Goal: Communication & Community: Answer question/provide support

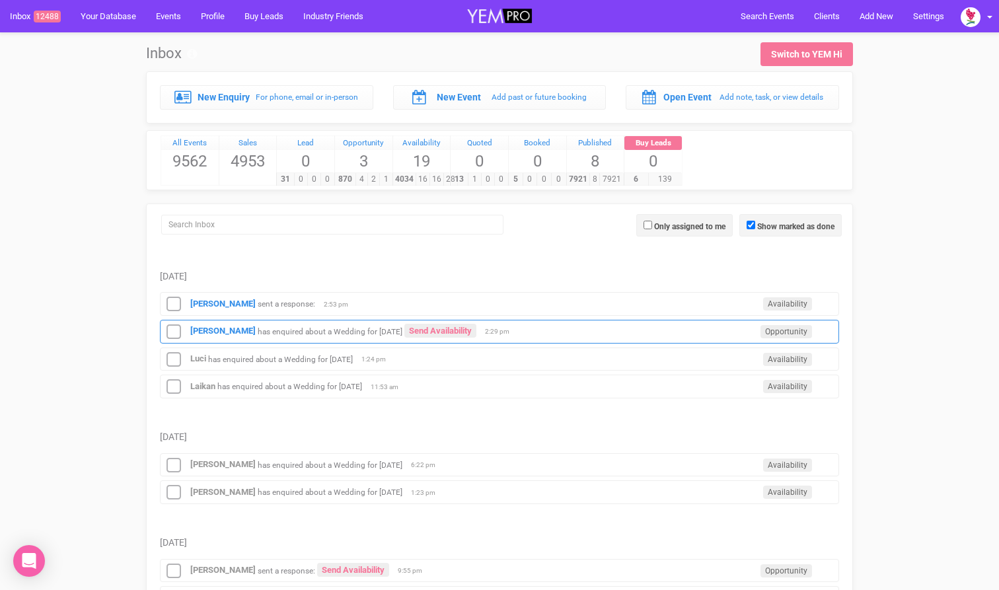
click at [284, 334] on small "has enquired about a Wedding for [DATE]" at bounding box center [330, 330] width 145 height 9
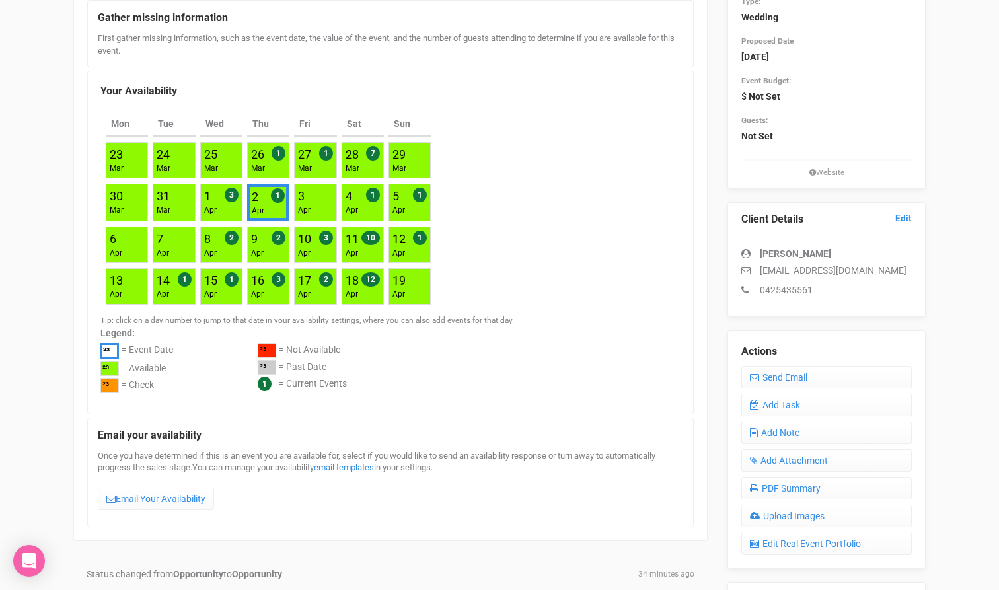
scroll to position [167, 0]
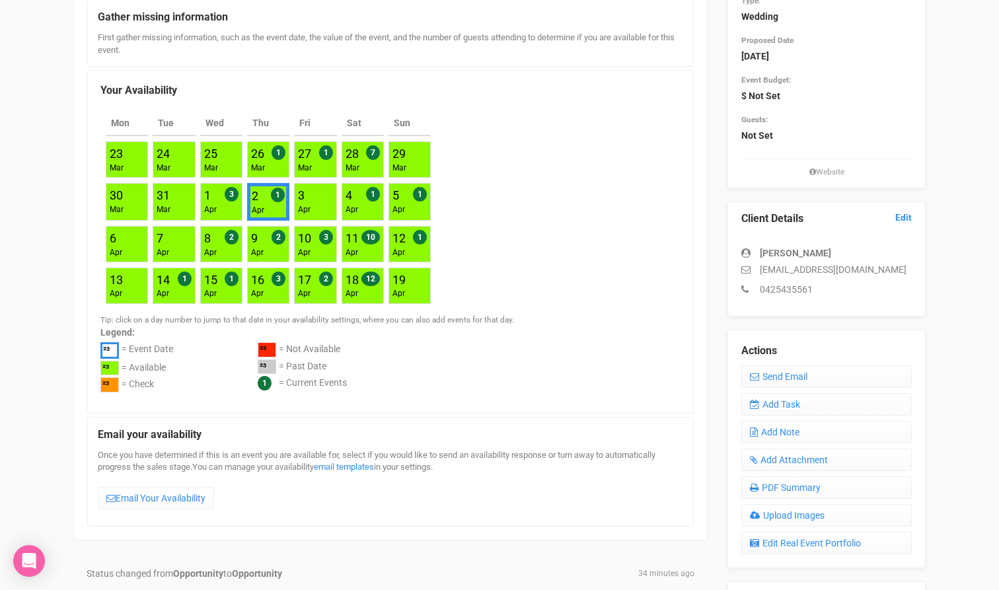
click at [153, 477] on div "Once you have determined if this is an event you are available for, select if y…" at bounding box center [391, 482] width 586 height 67
click at [153, 492] on link "Email Your Availability" at bounding box center [156, 498] width 116 height 22
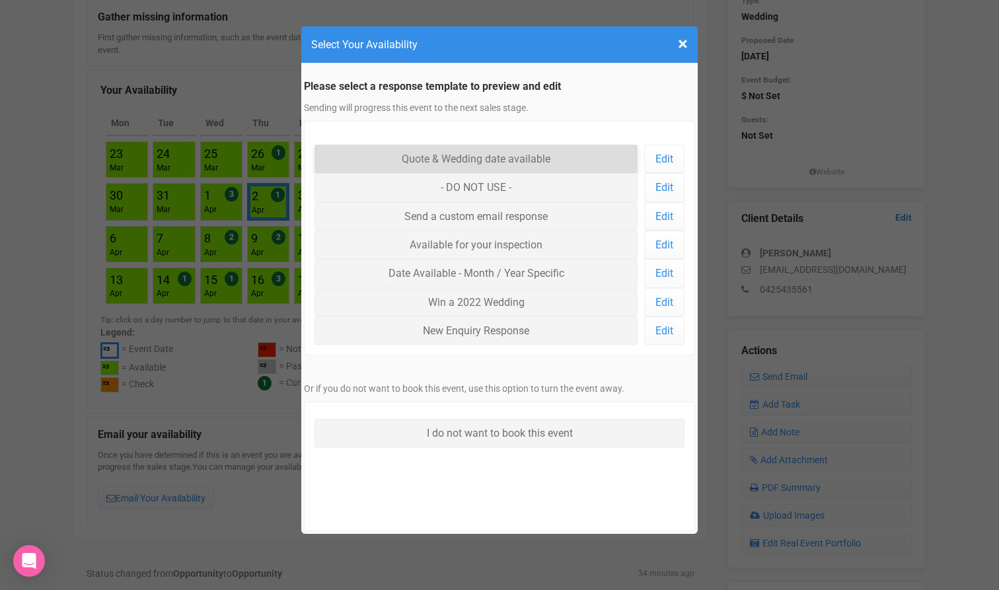
click at [437, 157] on link "Quote & Wedding date available" at bounding box center [476, 159] width 323 height 28
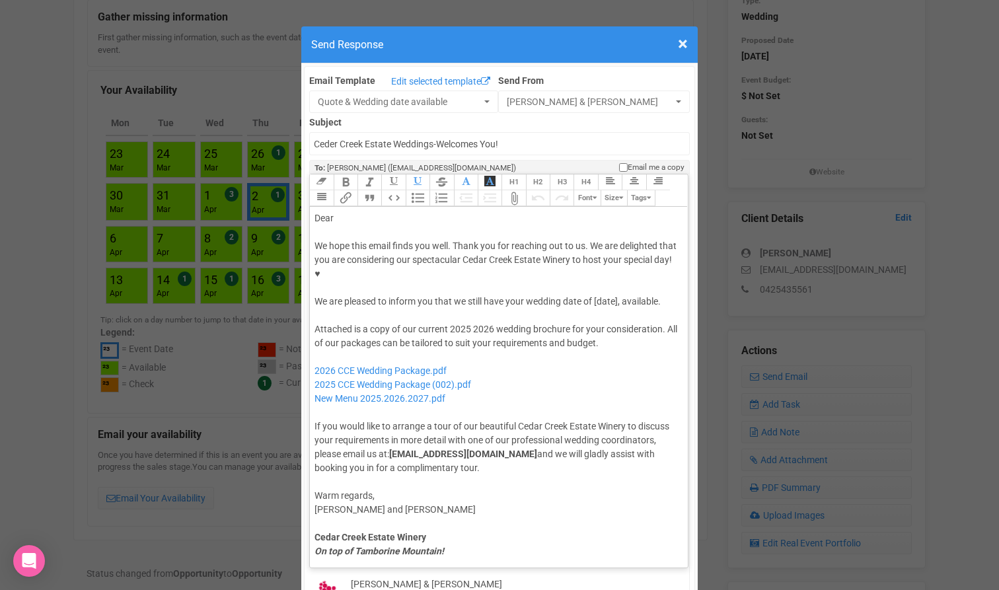
click at [432, 211] on div "Dear" at bounding box center [497, 218] width 364 height 14
click at [604, 261] on div "We hope this email finds you well. Thank you for reaching out to us. We are del…" at bounding box center [497, 273] width 364 height 69
click at [464, 322] on div "Attached is a copy of our current 2025 2026 wedding brochure for your considera…" at bounding box center [497, 398] width 364 height 153
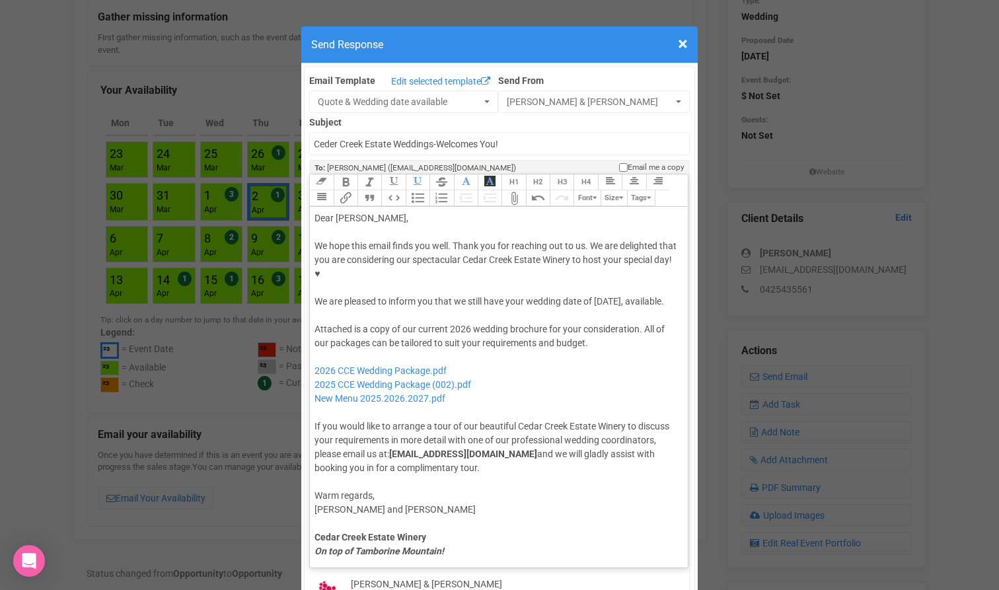
click at [522, 325] on div "Attached is a copy of our current 2026 wedding brochure for your consideration.…" at bounding box center [497, 398] width 364 height 153
drag, startPoint x: 496, startPoint y: 352, endPoint x: 317, endPoint y: 355, distance: 178.4
click at [317, 355] on div "Attached is a copy of our current 2026 wedding brochure for your consideration.…" at bounding box center [497, 398] width 364 height 153
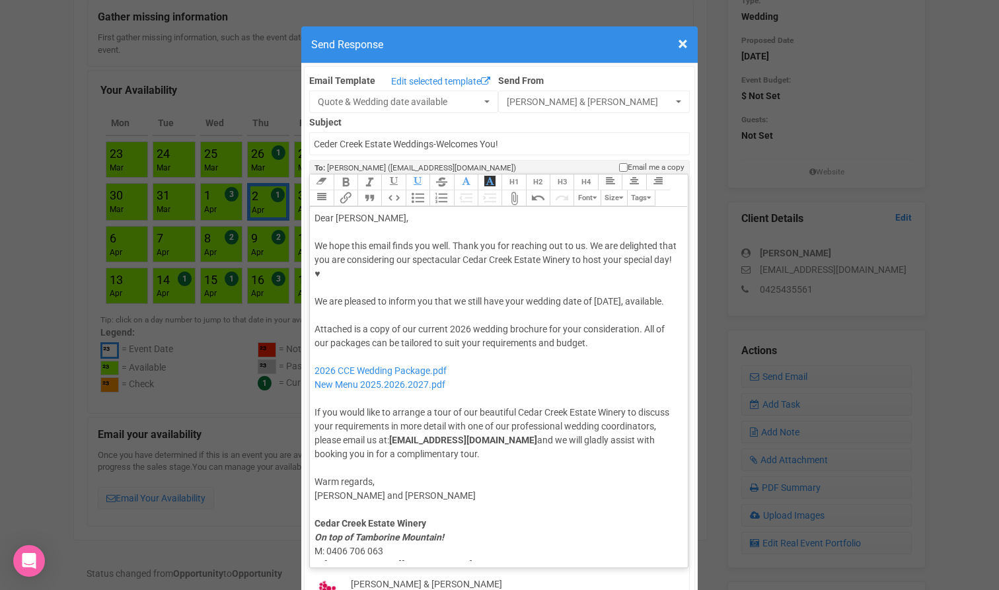
click at [402, 309] on div at bounding box center [497, 316] width 364 height 14
click at [399, 278] on div "We hope this email finds you well. Thank you for reaching out to us. We are del…" at bounding box center [497, 273] width 364 height 69
click at [428, 274] on div "We hope this email finds you well. Thank you for reaching out to us. We are del…" at bounding box center [497, 273] width 364 height 69
paste trix-editor "We’d love to share that we also have some wonderful availability in May—would y…"
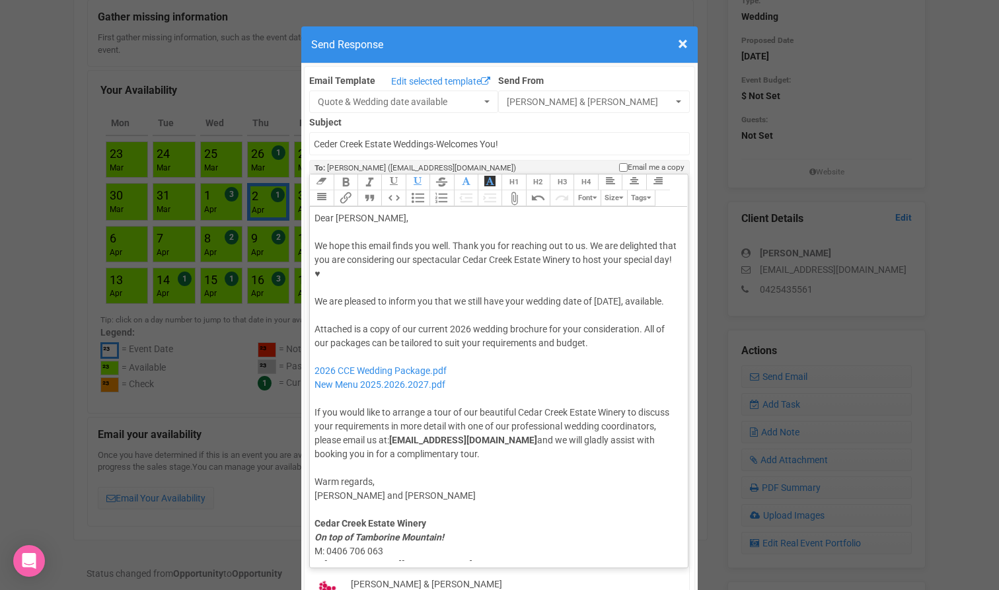
type trix-editor "<lor>Ipsu Dolo,</sit><ame><consec>&adip;</elitse></doe><tem>In utla etdo magna …"
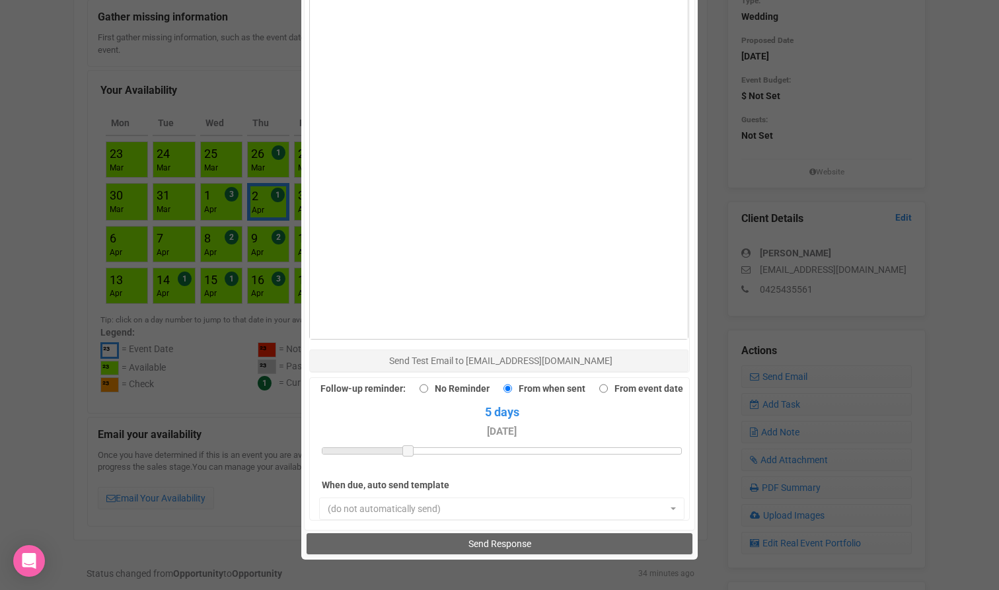
scroll to position [778, 0]
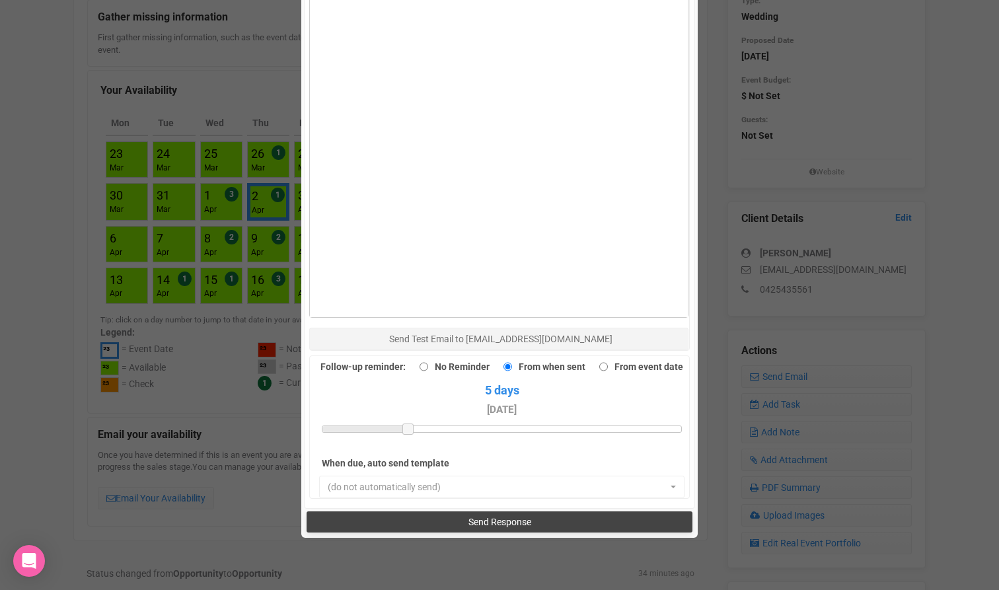
click at [417, 511] on button "Send Response" at bounding box center [499, 521] width 385 height 21
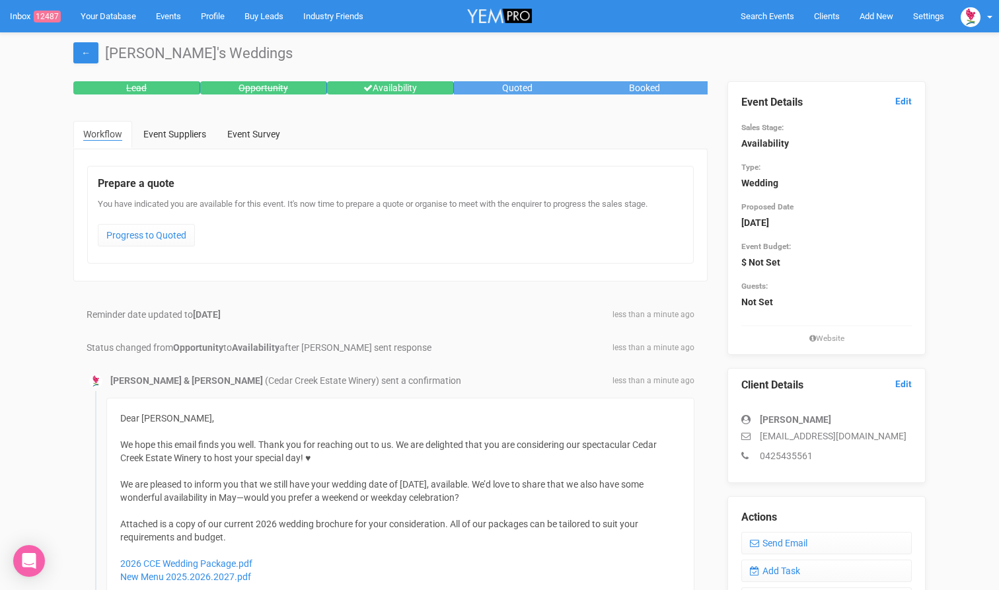
click at [510, 379] on div "[PERSON_NAME] & Jade (Cedar Creek Estate Winery) sent a confirmation less than …" at bounding box center [391, 381] width 608 height 14
click at [80, 55] on link "←" at bounding box center [85, 52] width 25 height 21
click at [92, 52] on link "←" at bounding box center [85, 52] width 25 height 21
click at [32, 19] on link "Inbox 12487" at bounding box center [35, 16] width 71 height 32
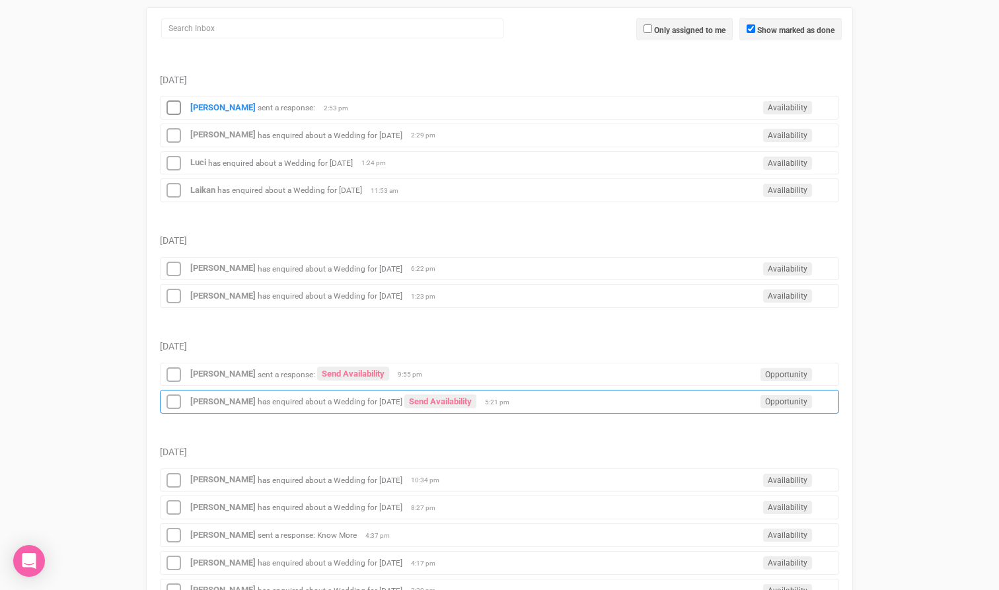
scroll to position [200, 0]
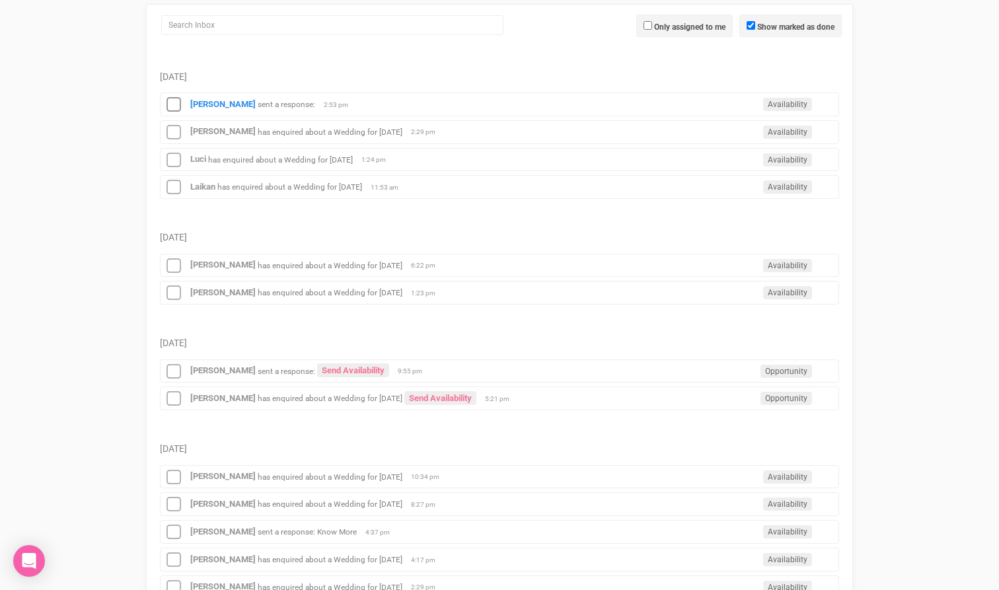
click at [324, 420] on td "Thursday, August 14" at bounding box center [499, 436] width 679 height 50
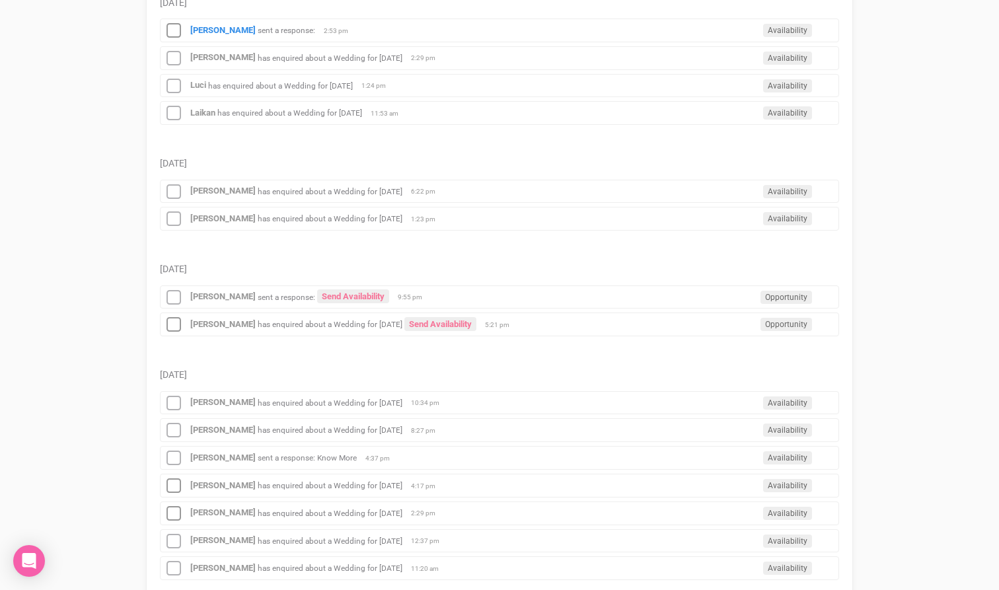
scroll to position [274, 0]
click at [332, 488] on div "Shanelle Thompson has enquired about a Wedding for 8th August 2026 Availability…" at bounding box center [499, 485] width 679 height 24
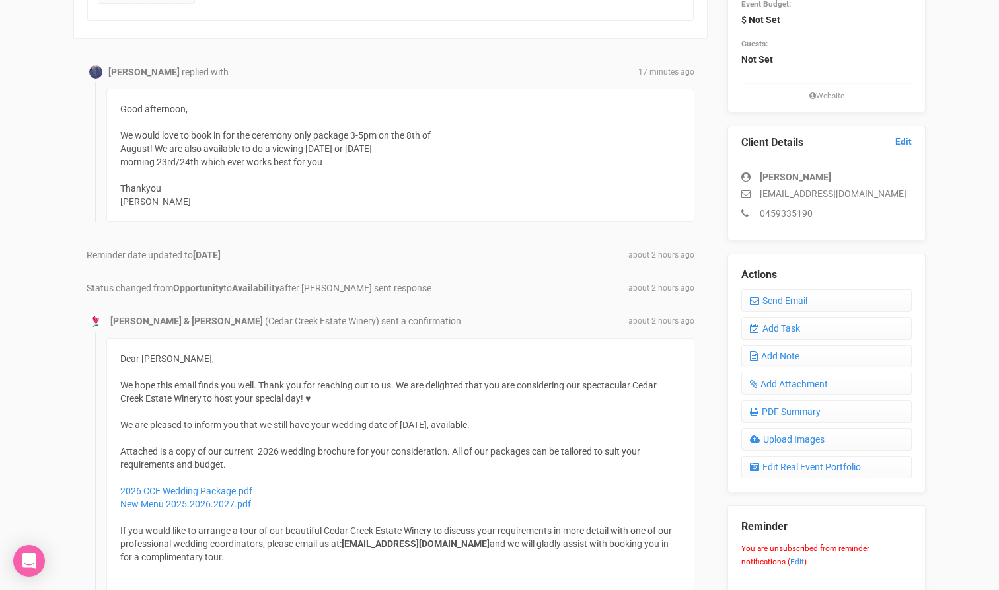
scroll to position [244, 0]
click at [770, 296] on link "Send Email" at bounding box center [826, 299] width 170 height 22
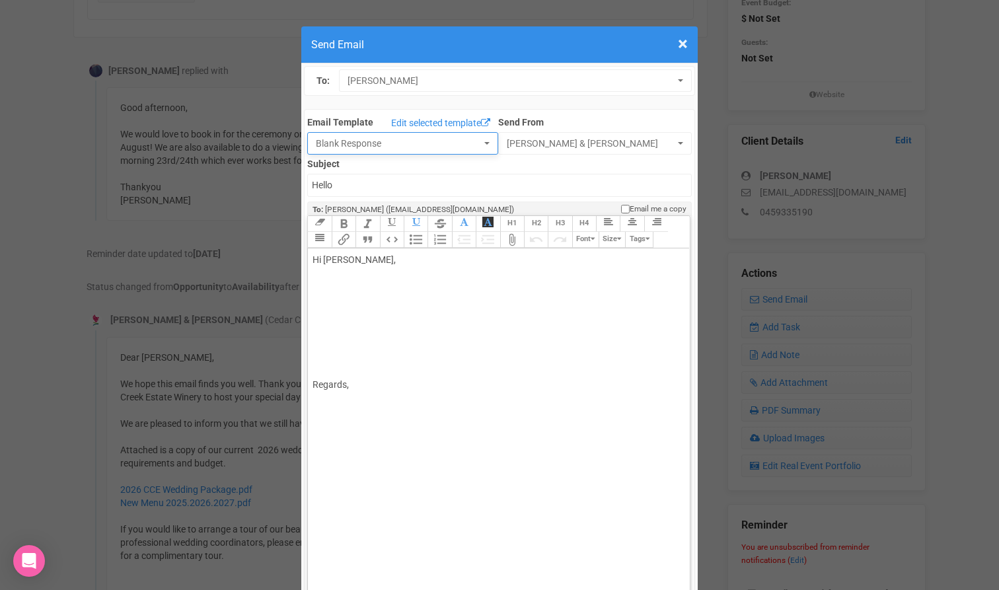
click at [412, 141] on span "Blank Response" at bounding box center [398, 143] width 165 height 13
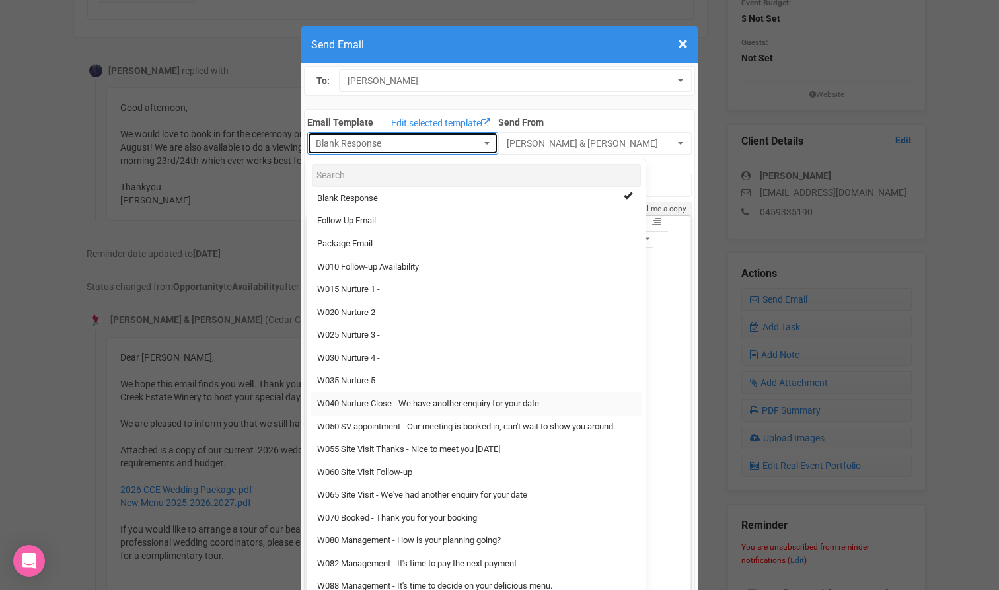
scroll to position [28, 0]
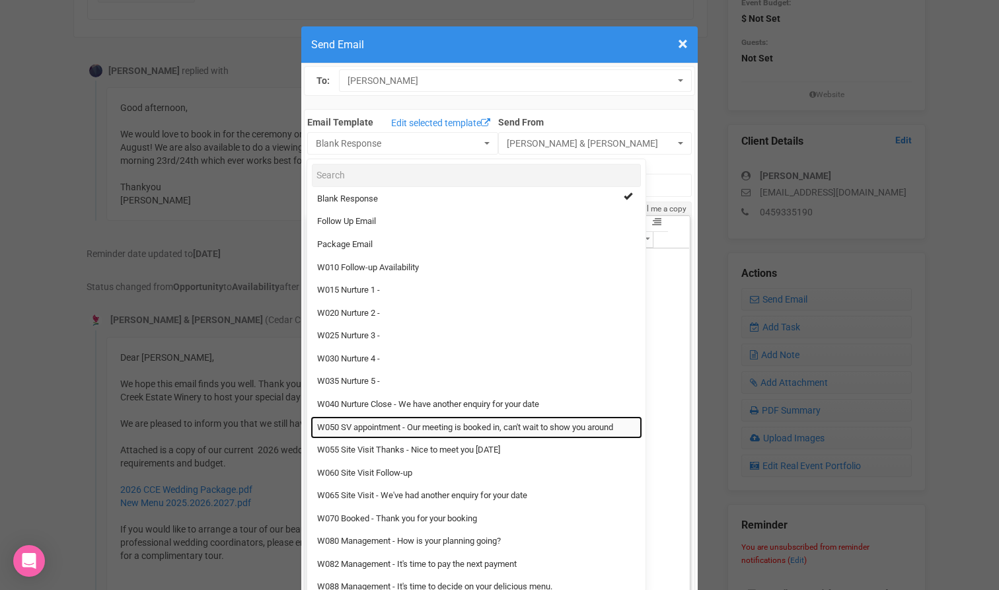
click at [420, 430] on link "W050 SV appointment - Our meeting is booked in, can't wait to show you around" at bounding box center [477, 427] width 332 height 23
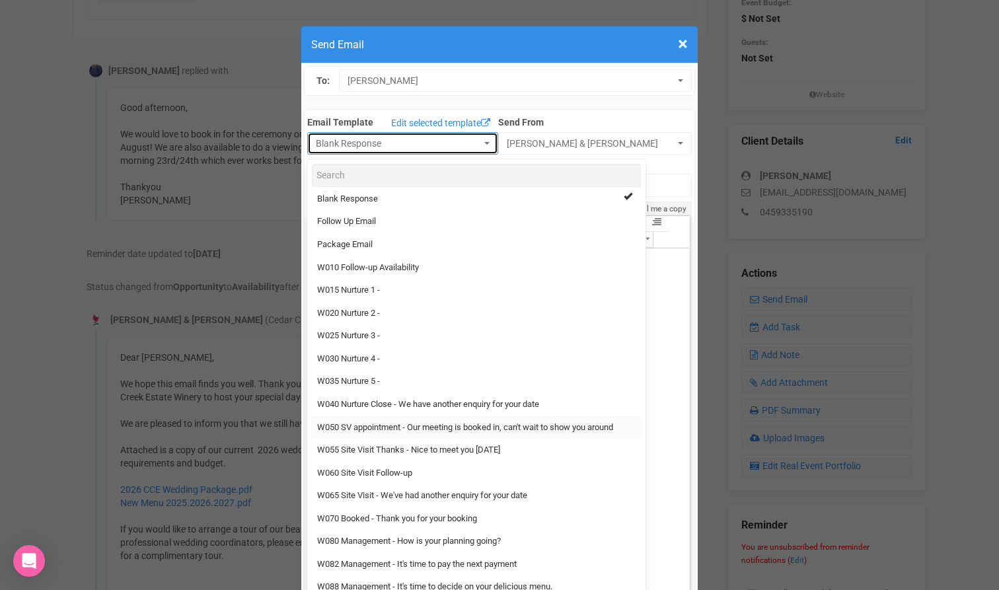
select select "201053"
type input "Our meeting is booked in, I can't wait to show you around"
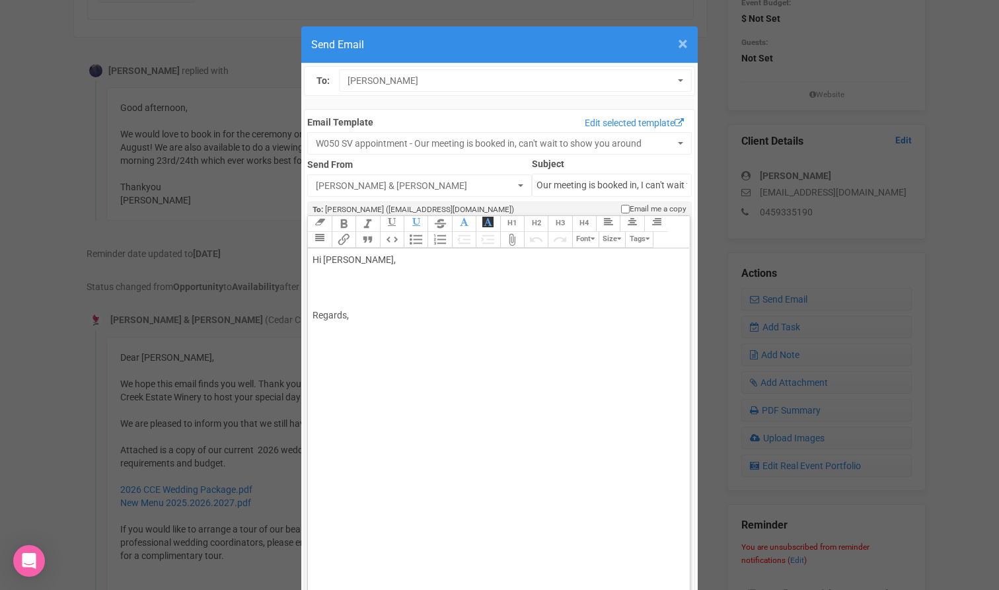
scroll to position [0, 0]
click at [685, 43] on span "×" at bounding box center [683, 44] width 10 height 22
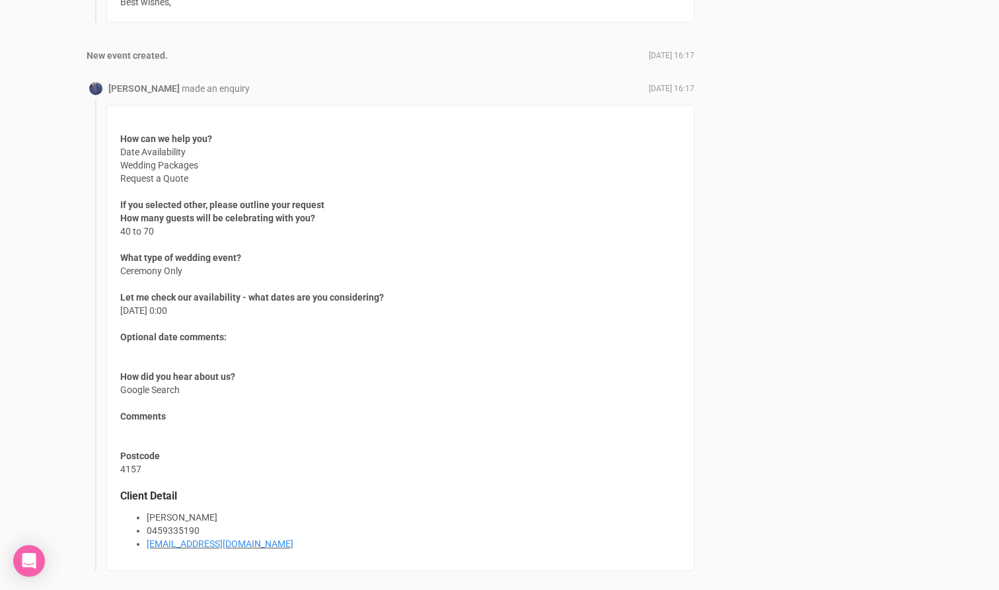
scroll to position [1905, 0]
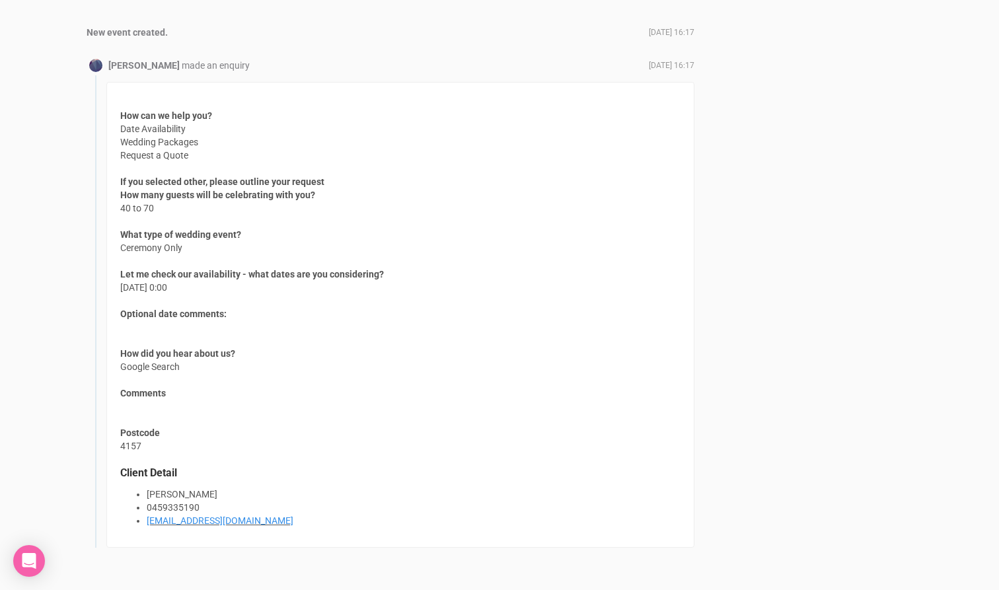
click at [198, 251] on span "What type of wedding event? Ceremony Only" at bounding box center [180, 241] width 121 height 26
